Goal: Task Accomplishment & Management: Use online tool/utility

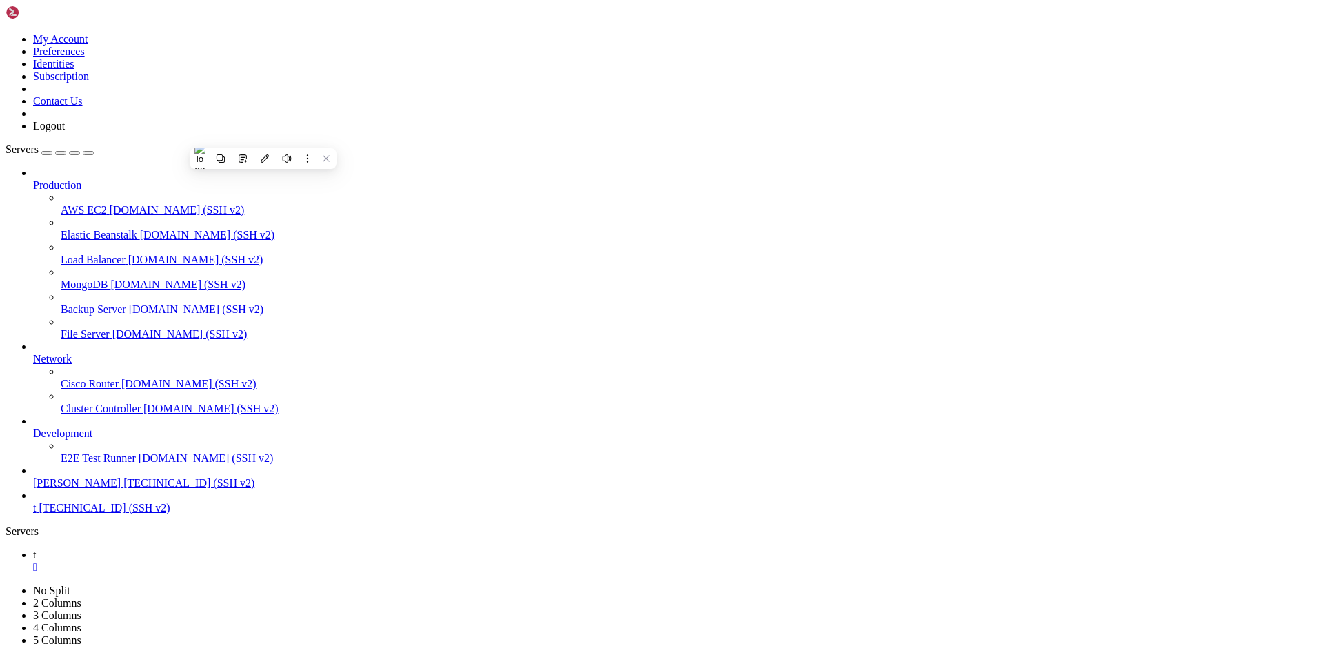
scroll to position [13, 3]
drag, startPoint x: 620, startPoint y: 1210, endPoint x: 519, endPoint y: 1197, distance: 102.1
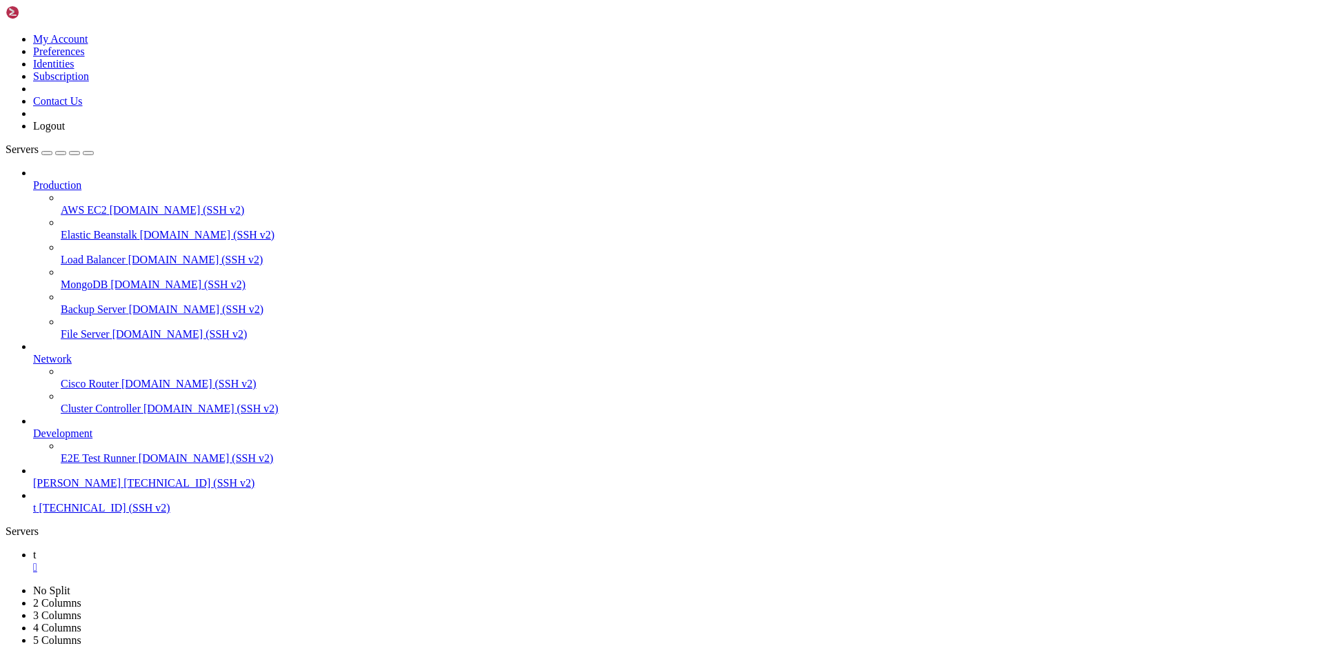
drag, startPoint x: 28, startPoint y: 1333, endPoint x: 12, endPoint y: 1088, distance: 245.9
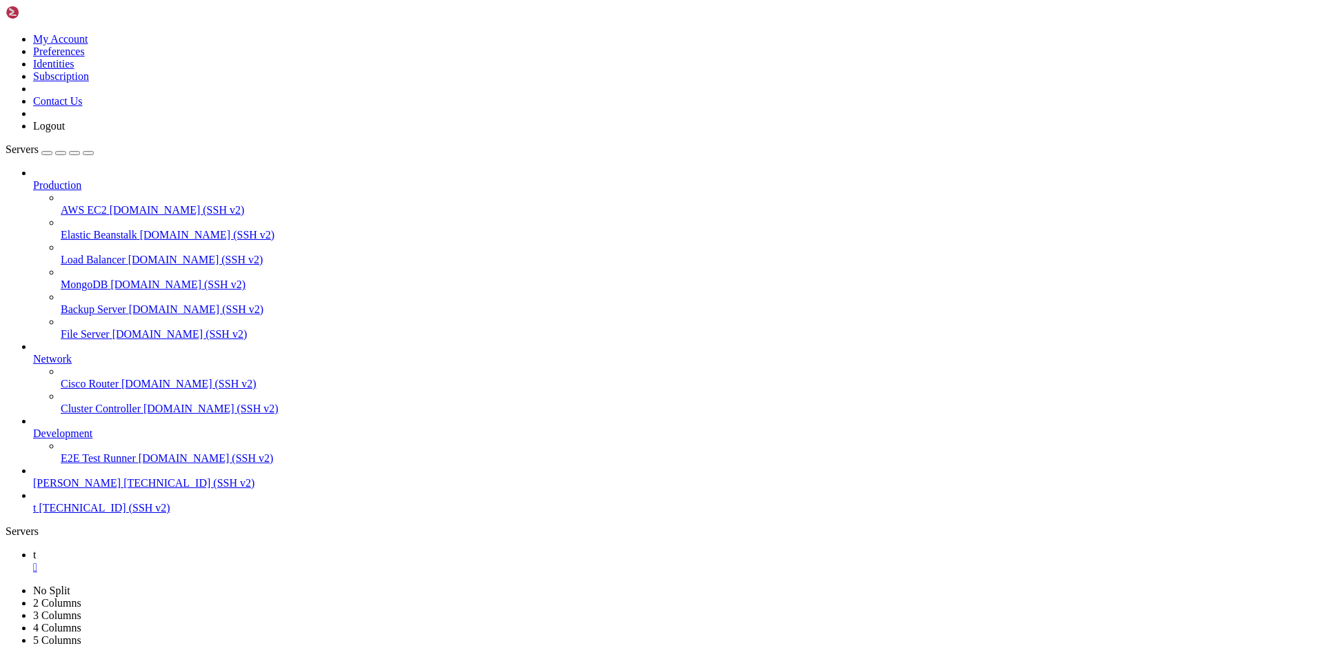
scroll to position [13, 1]
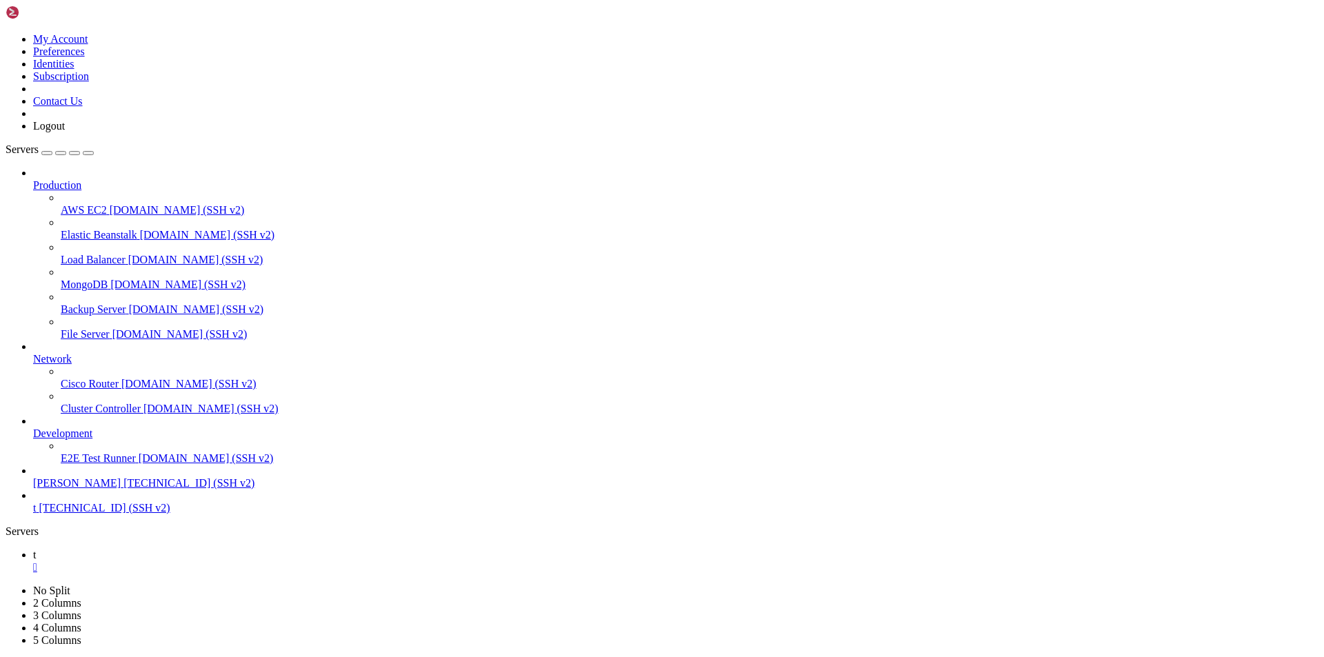
drag, startPoint x: 425, startPoint y: 1309, endPoint x: 340, endPoint y: 1283, distance: 88.7
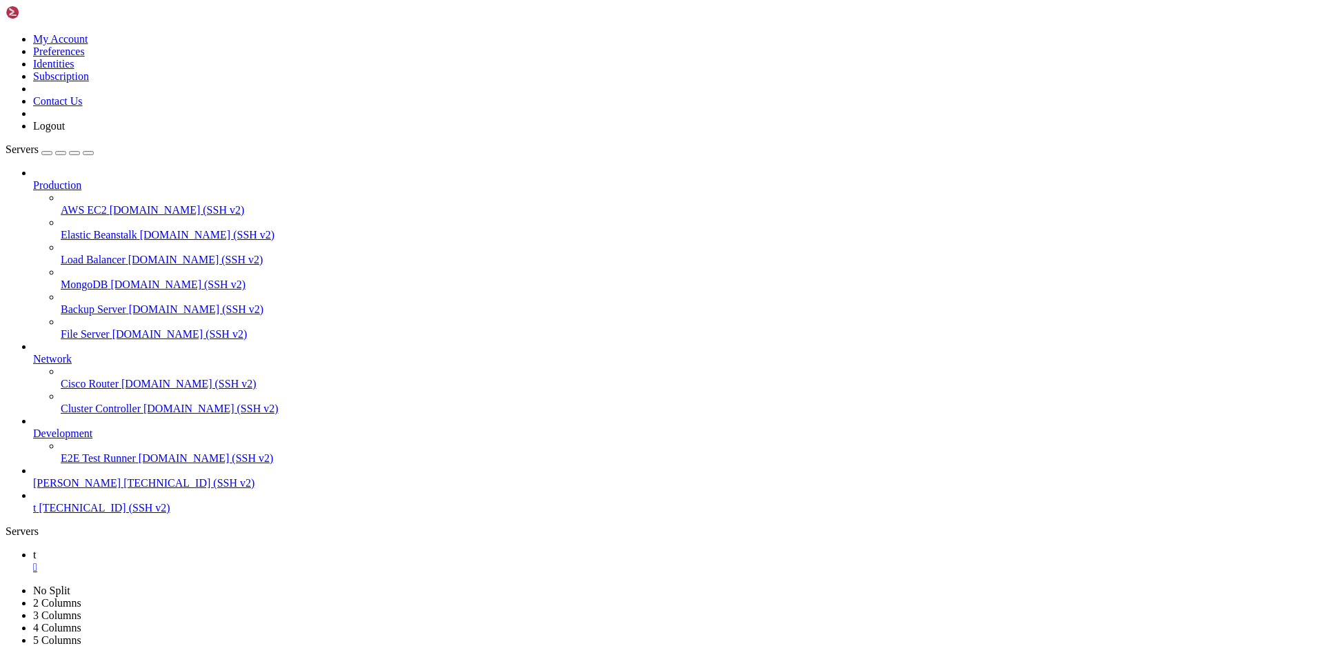
drag, startPoint x: 692, startPoint y: 986, endPoint x: 640, endPoint y: 1001, distance: 53.9
drag, startPoint x: 256, startPoint y: 1249, endPoint x: 618, endPoint y: 1246, distance: 361.9
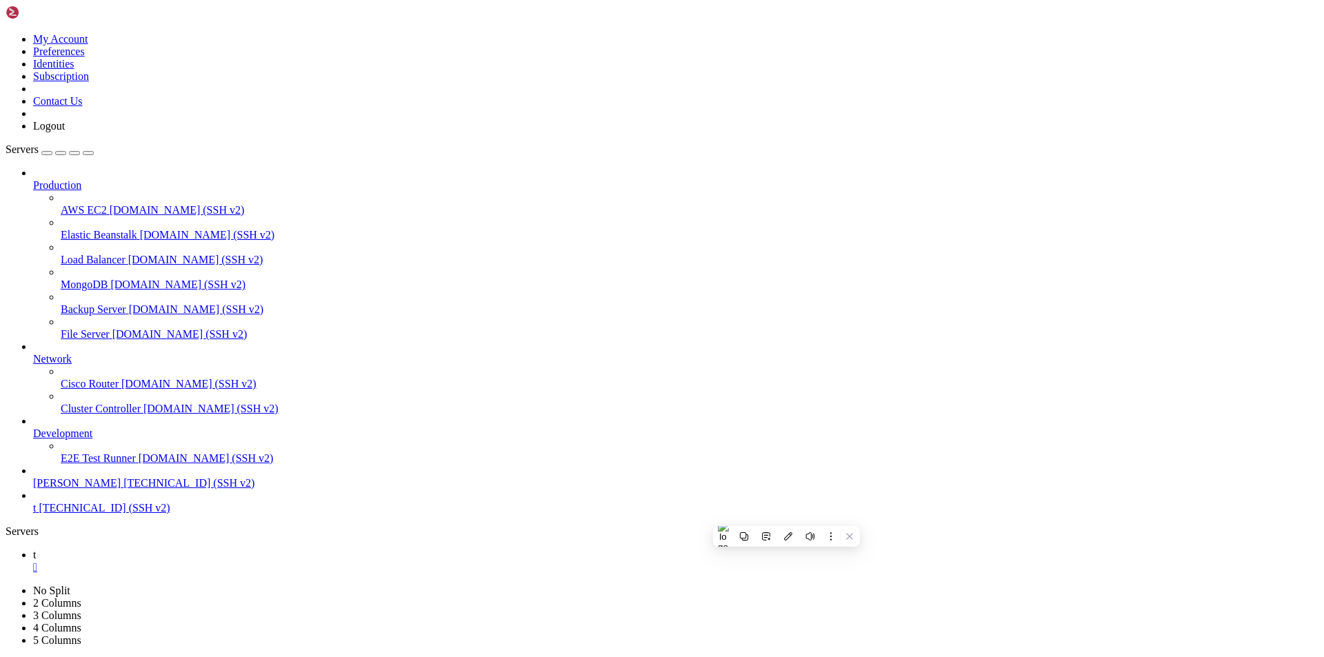
drag, startPoint x: 725, startPoint y: 949, endPoint x: 626, endPoint y: 935, distance: 100.3
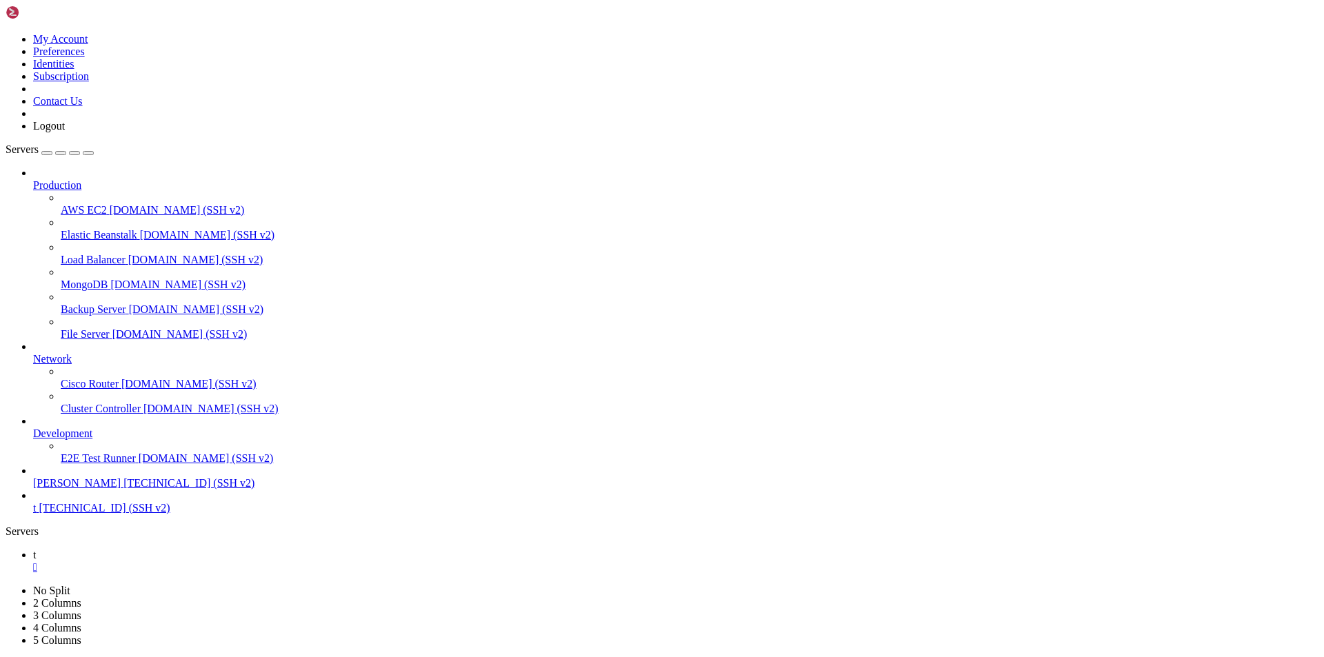
drag, startPoint x: 654, startPoint y: 1031, endPoint x: 552, endPoint y: 1016, distance: 103.1
drag, startPoint x: 614, startPoint y: 1036, endPoint x: 571, endPoint y: 1006, distance: 53.0
